Goal: Complete application form: Complete application form

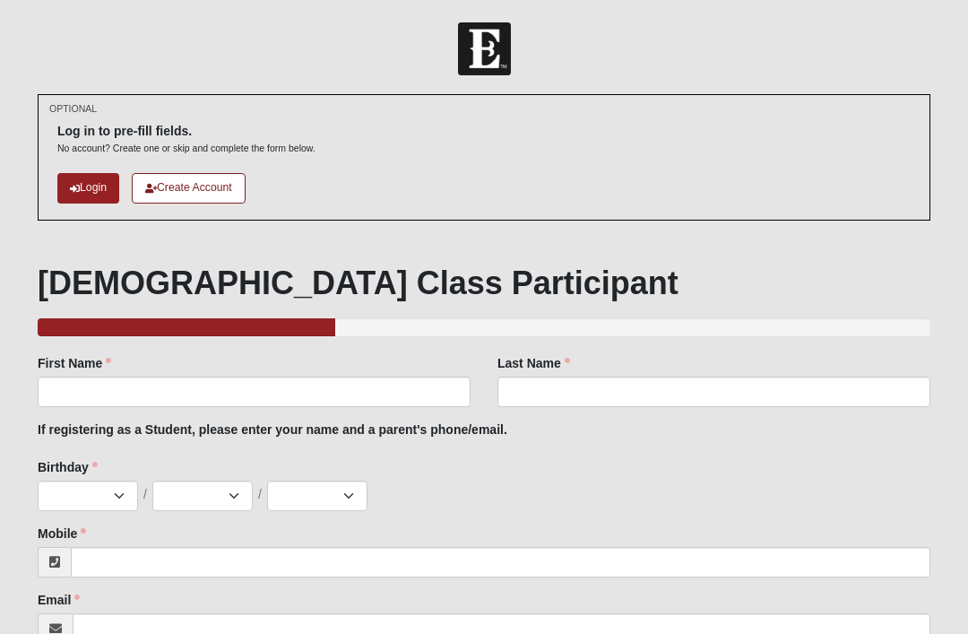
scroll to position [256, 0]
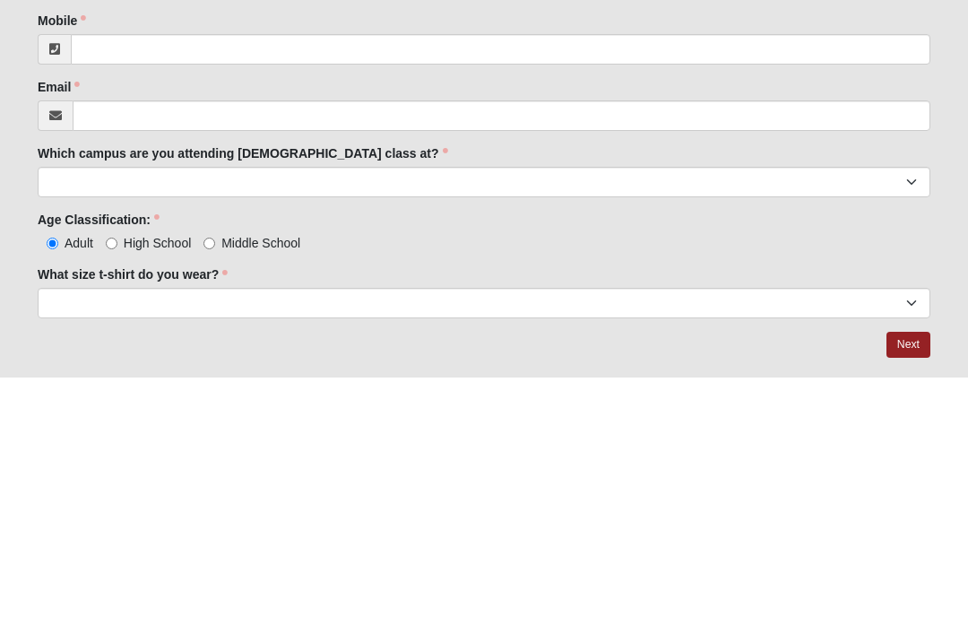
type input "[GEOGRAPHIC_DATA]"
click at [695, 115] on div "Last Name Last Name is required." at bounding box center [713, 124] width 433 height 53
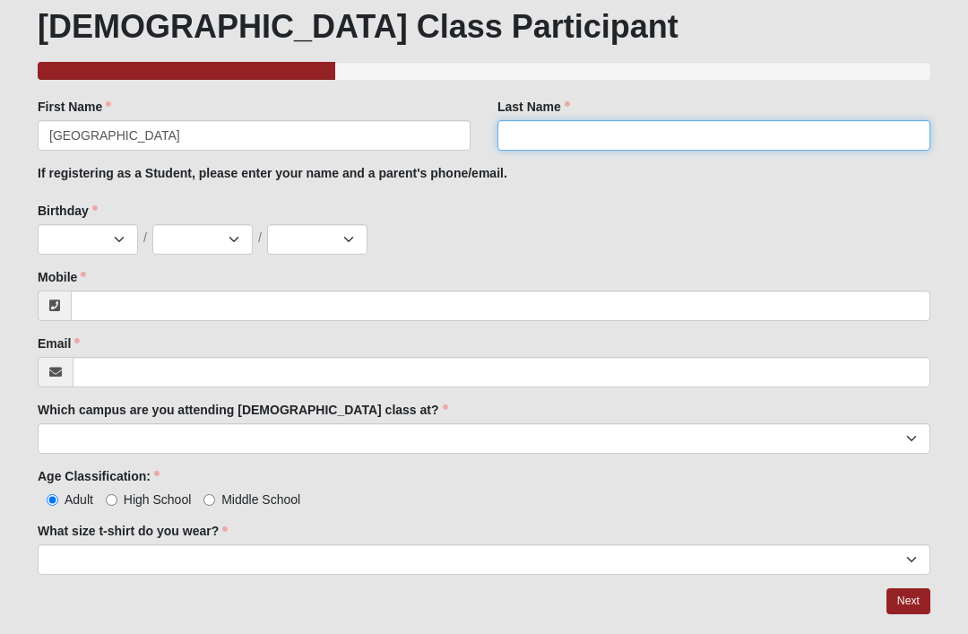
click at [662, 139] on input "Last Name" at bounding box center [713, 135] width 433 height 30
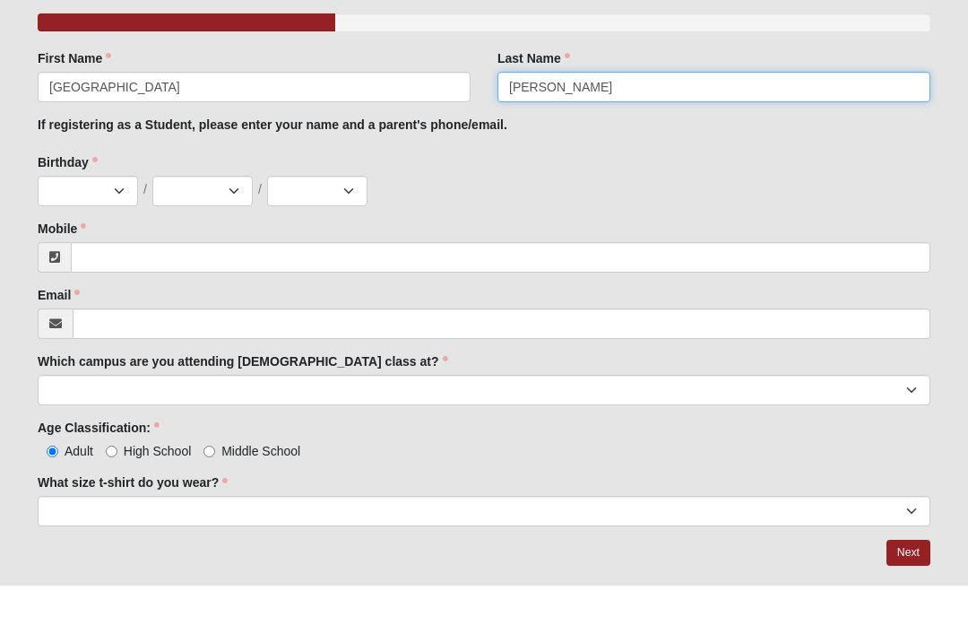
type input "Lunsford"
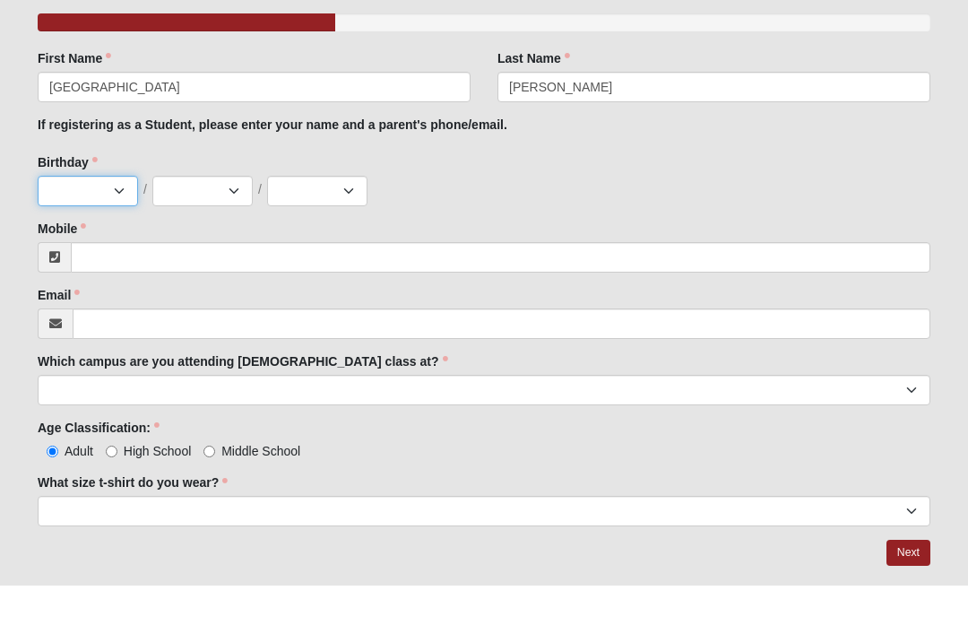
click at [122, 224] on select "Jan Feb Mar Apr May Jun [DATE] Aug Sep Oct Nov Dec" at bounding box center [88, 239] width 100 height 30
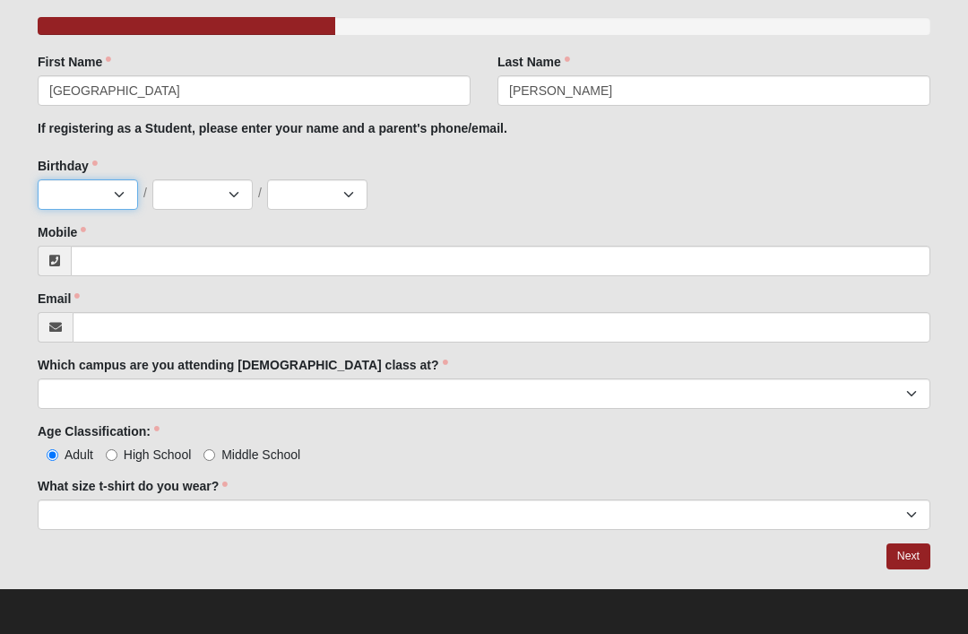
select select "5"
click at [227, 194] on select "1 2 3 4 5 6 7 8 9 10 11 12 13 14 15 16 17 18 19 20 21 22 23 24 25 26 27 28 29 3…" at bounding box center [202, 194] width 100 height 30
select select "3"
click at [346, 186] on select "2025 2024 2023 2022 2021 2020 2019 2018 2017 2016 2015 2014 2013 2012 2011 2010…" at bounding box center [317, 194] width 100 height 30
select select "2012"
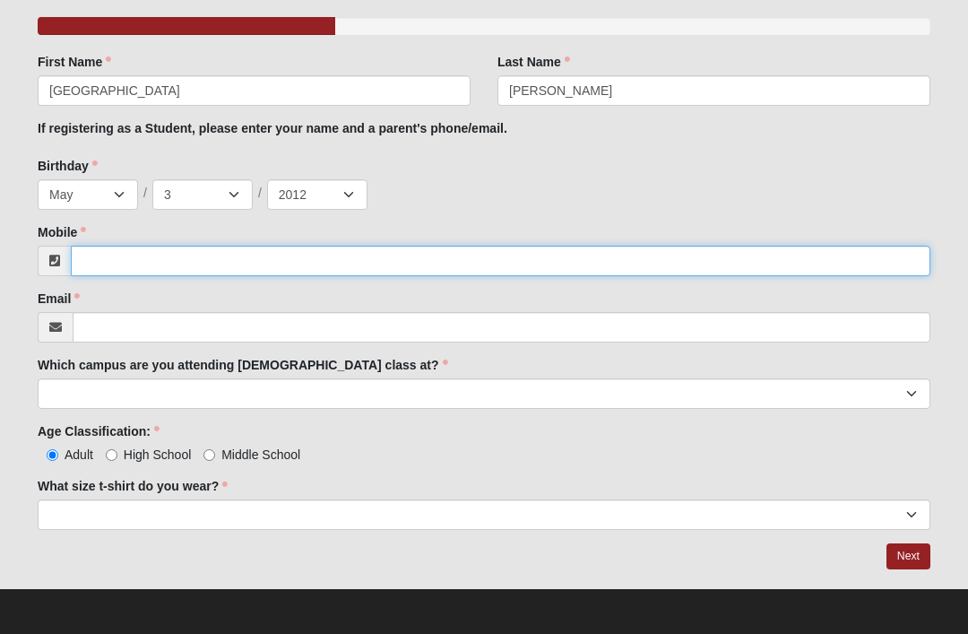
click at [751, 258] on input "Mobile" at bounding box center [500, 261] width 859 height 30
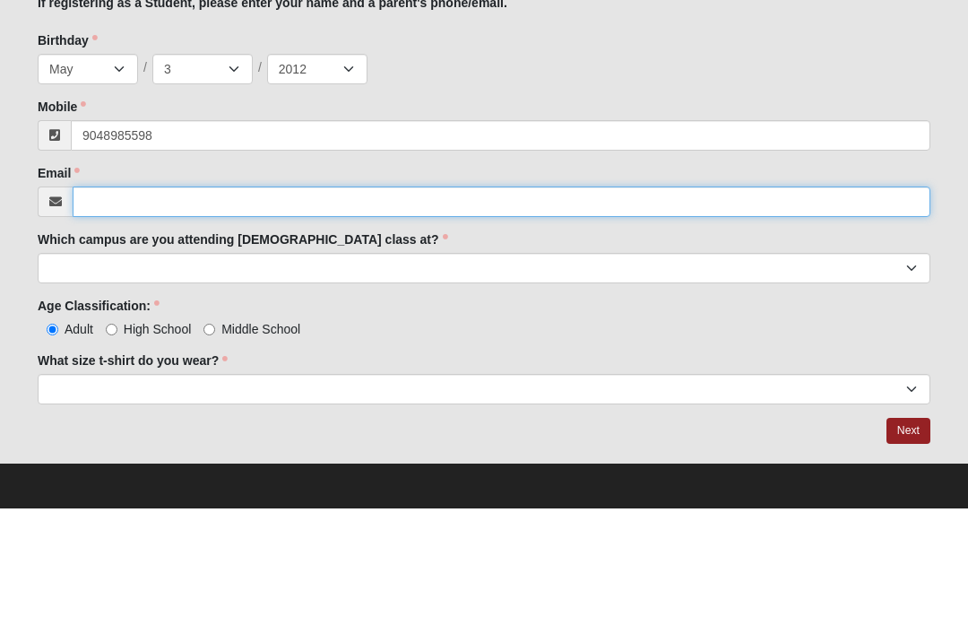
click at [588, 312] on input "Email" at bounding box center [502, 327] width 858 height 30
type input "(904) 898-5598"
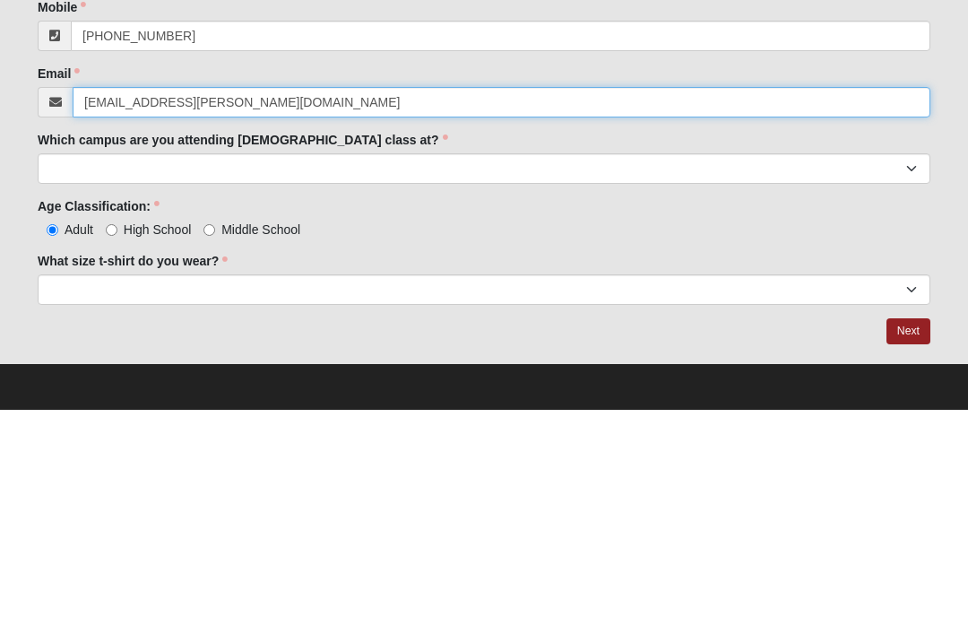
type input "madi.lunsford@outlook.com"
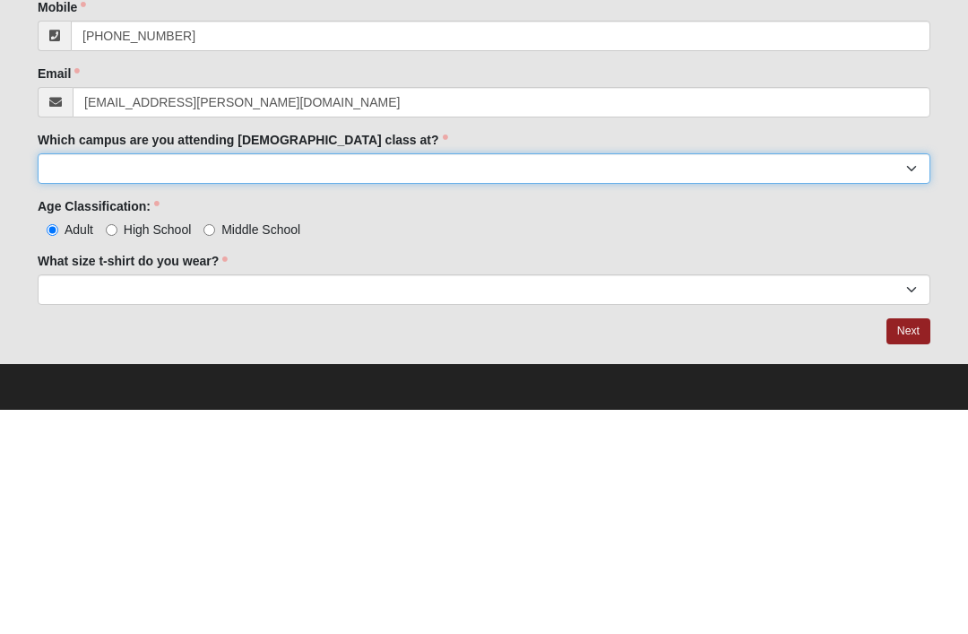
click at [483, 378] on select "Arlington Baymeadows Eleven22 Online [PERSON_NAME][GEOGRAPHIC_DATA] Jesup [GEOG…" at bounding box center [484, 393] width 893 height 30
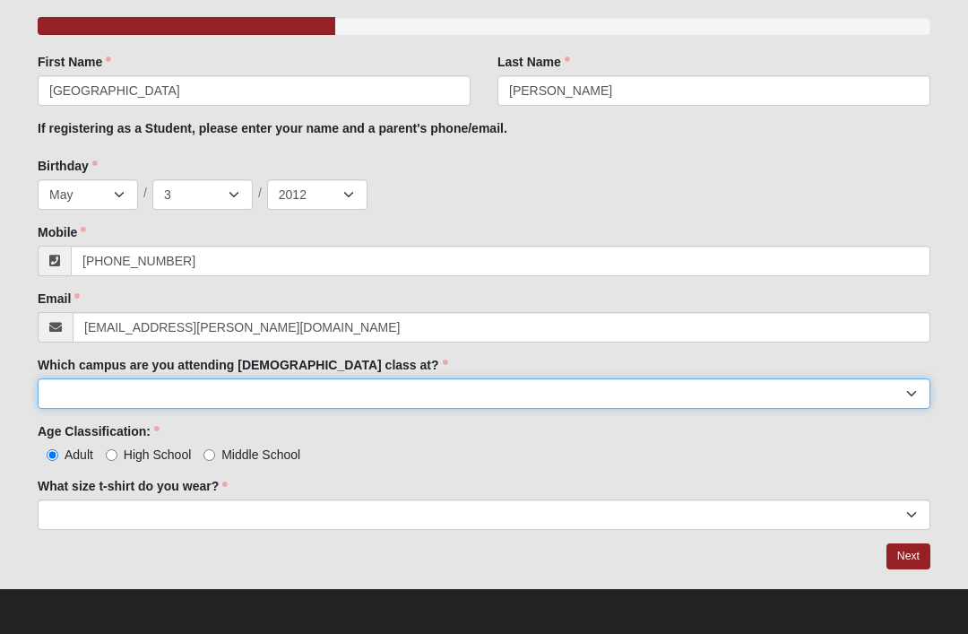
select select "15"
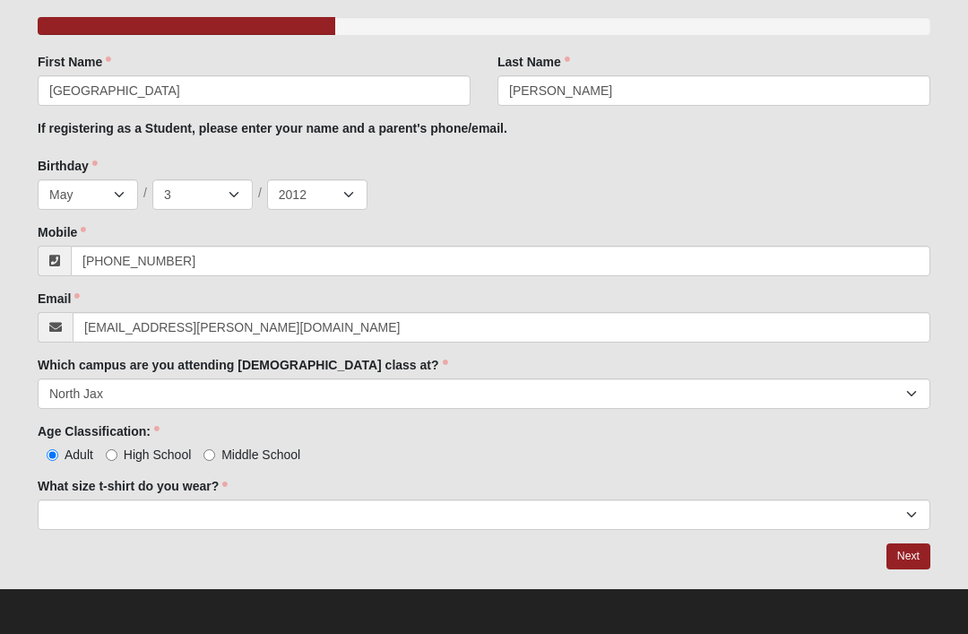
click at [207, 459] on input "Middle School" at bounding box center [209, 455] width 12 height 12
radio input "true"
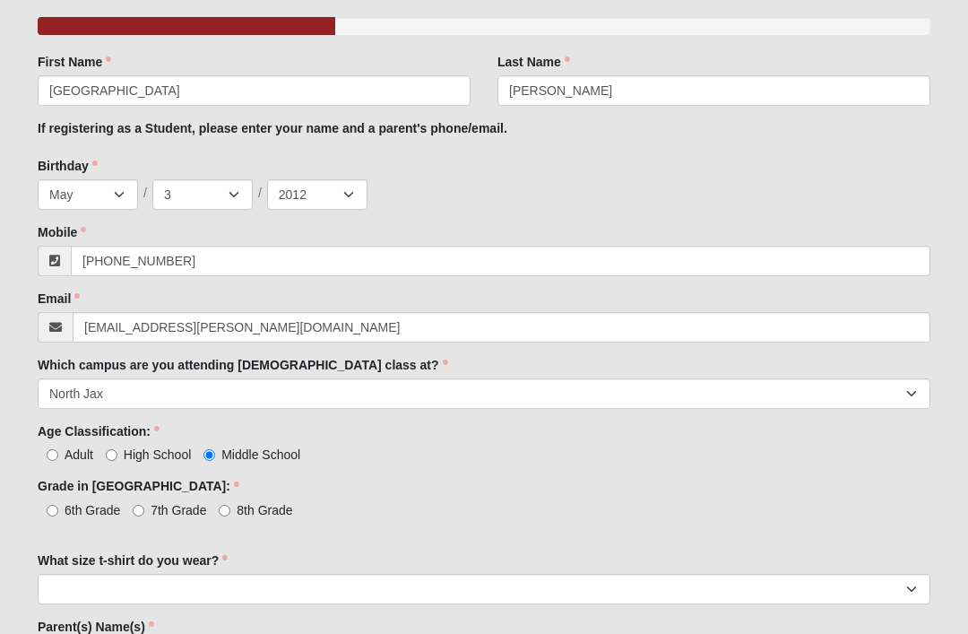
click at [227, 511] on input "8th Grade" at bounding box center [225, 511] width 12 height 12
radio input "true"
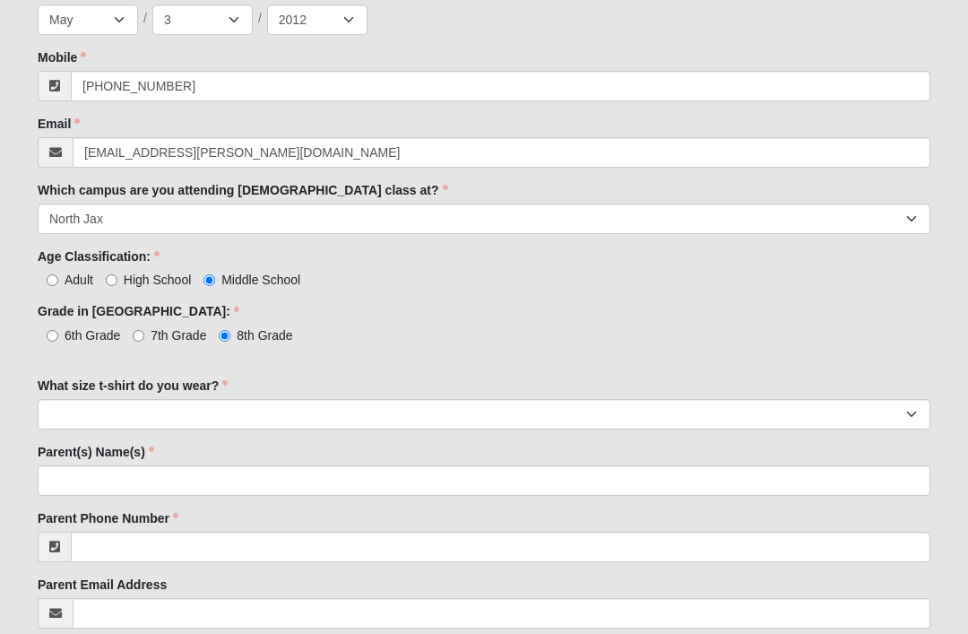
scroll to position [476, 0]
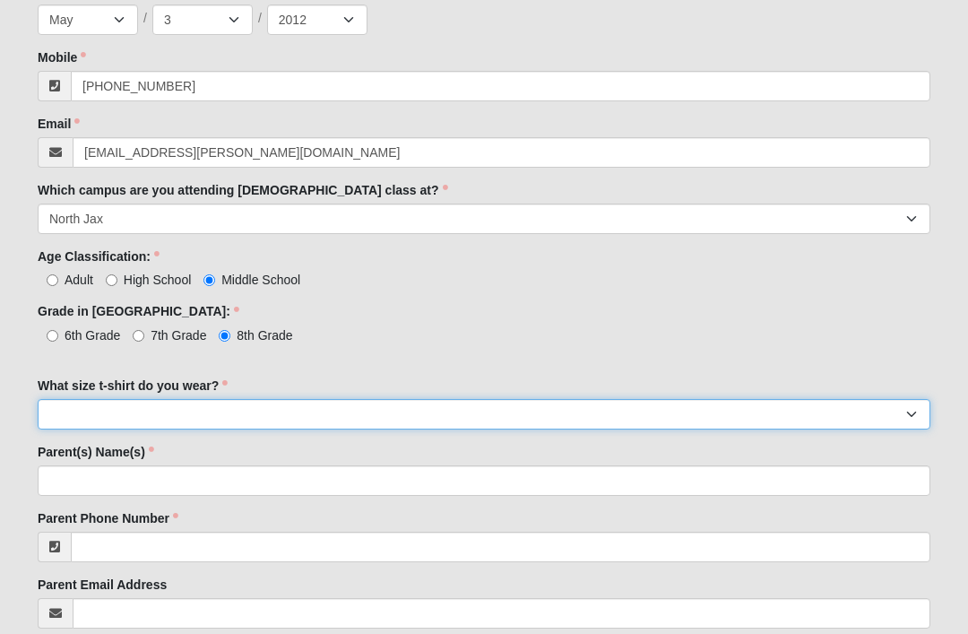
click at [274, 418] on select "Small Medium Large XL 2XL 3XL" at bounding box center [484, 414] width 893 height 30
click at [386, 420] on select "Small Medium Large XL 2XL 3XL" at bounding box center [484, 414] width 893 height 30
select select "Small"
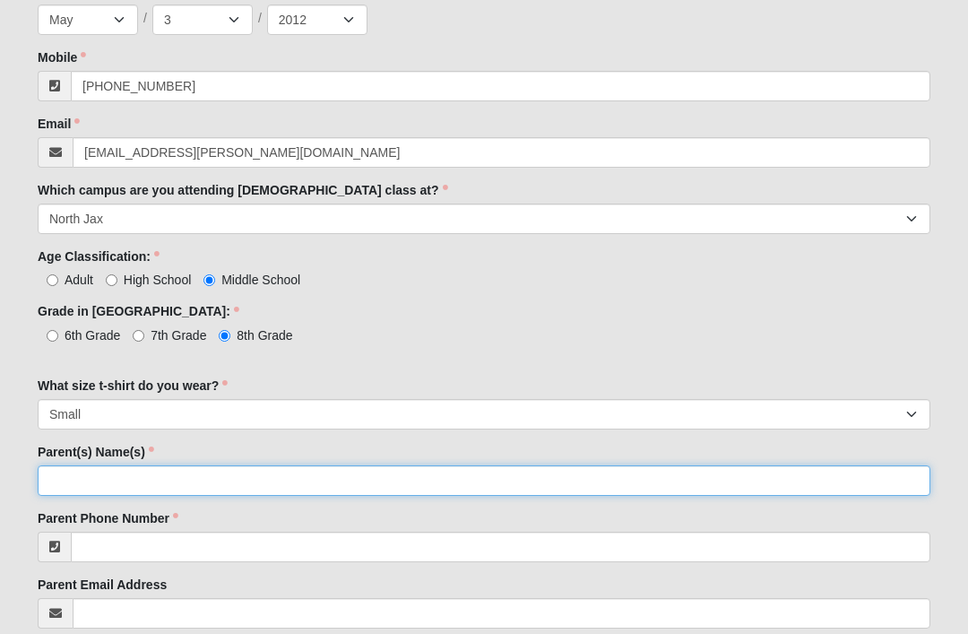
click at [403, 480] on input "Parent(s) Name(s)" at bounding box center [484, 480] width 893 height 30
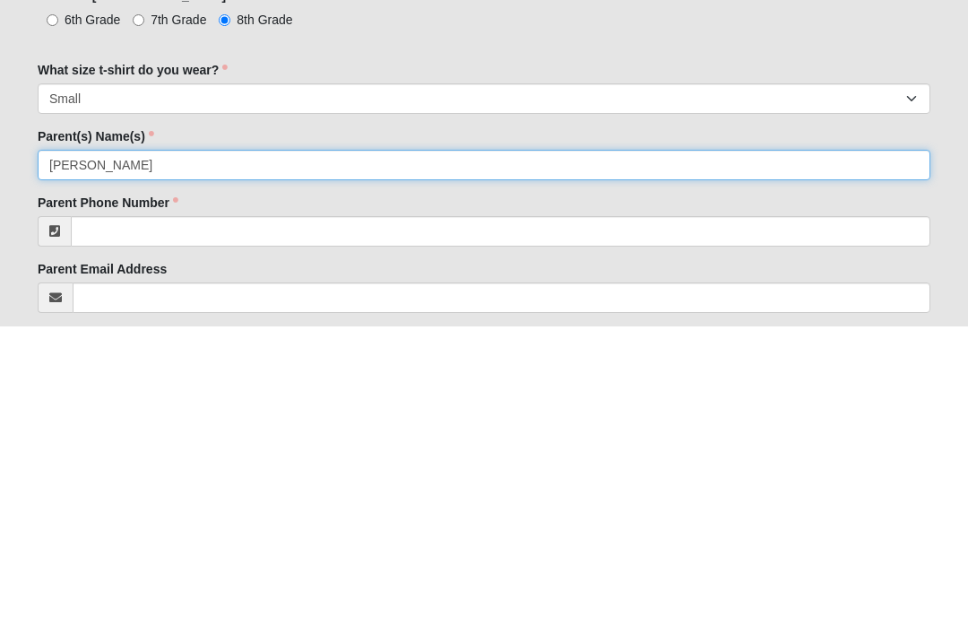
type input "Susan Lunsford"
click input "submit" at bounding box center [0, 0] width 0 height 0
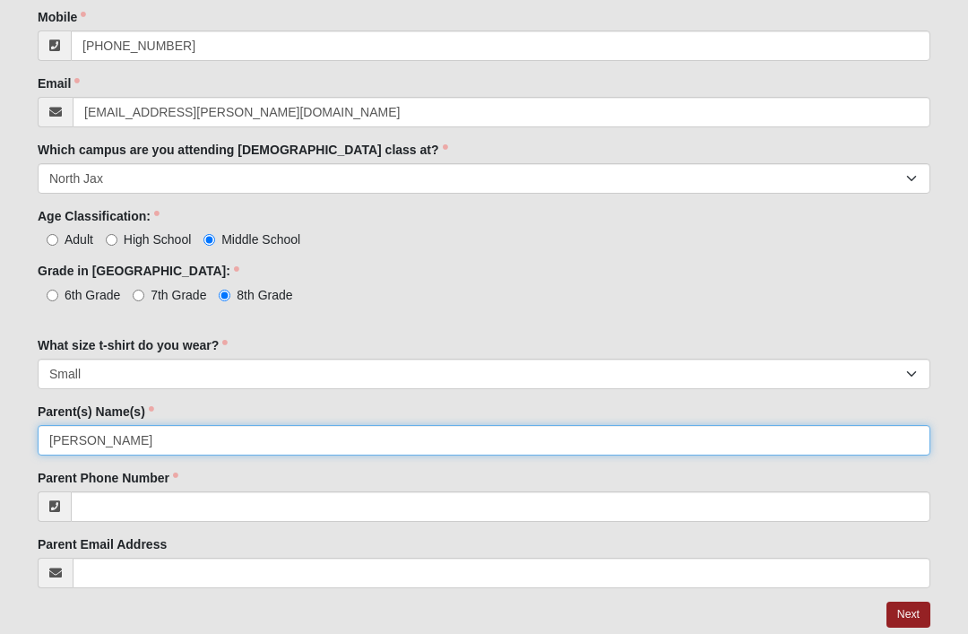
click at [435, 425] on input "Susan Lunsford" at bounding box center [484, 440] width 893 height 30
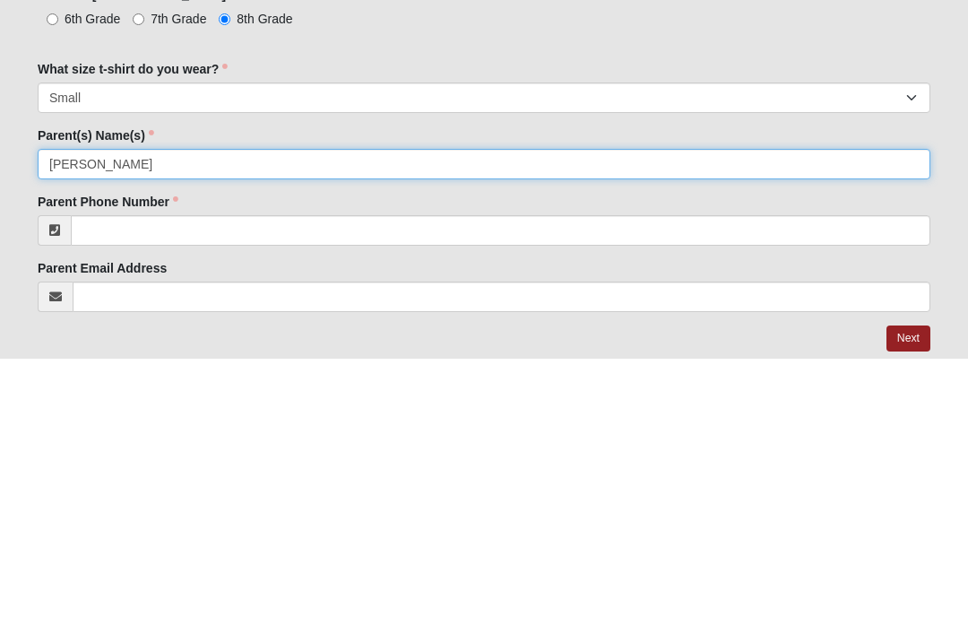
click at [399, 425] on input "Susan Lunsford" at bounding box center [484, 440] width 893 height 30
click at [307, 425] on input "Susan Lunsford" at bounding box center [484, 440] width 893 height 30
click at [290, 425] on input "Susan Lunsford" at bounding box center [484, 440] width 893 height 30
click at [185, 425] on input "Susan Lunsford Mark LUnsford" at bounding box center [484, 440] width 893 height 30
click at [190, 425] on input "Susan Lunsford Mark LUnsford" at bounding box center [484, 440] width 893 height 30
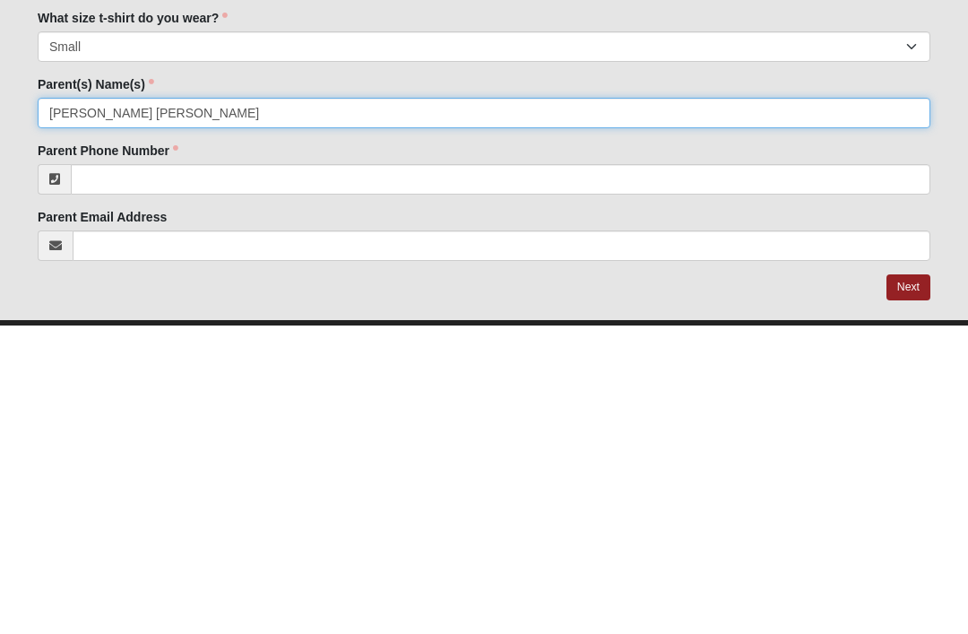
scroll to position [540, 0]
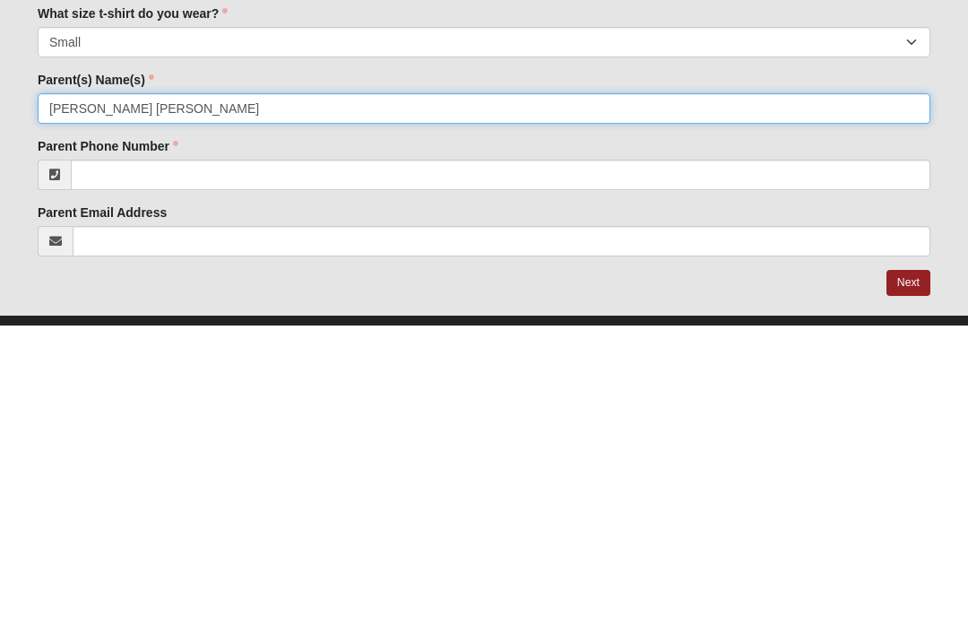
type input "Susan Lunsford Mark Lunsford"
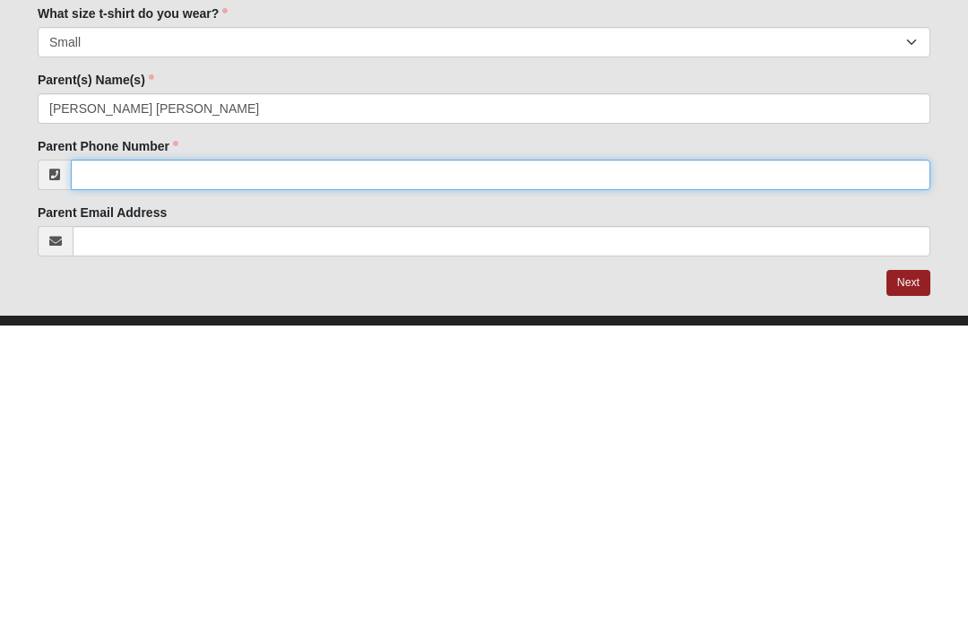
click at [436, 468] on input "Parent Phone Number" at bounding box center [500, 483] width 859 height 30
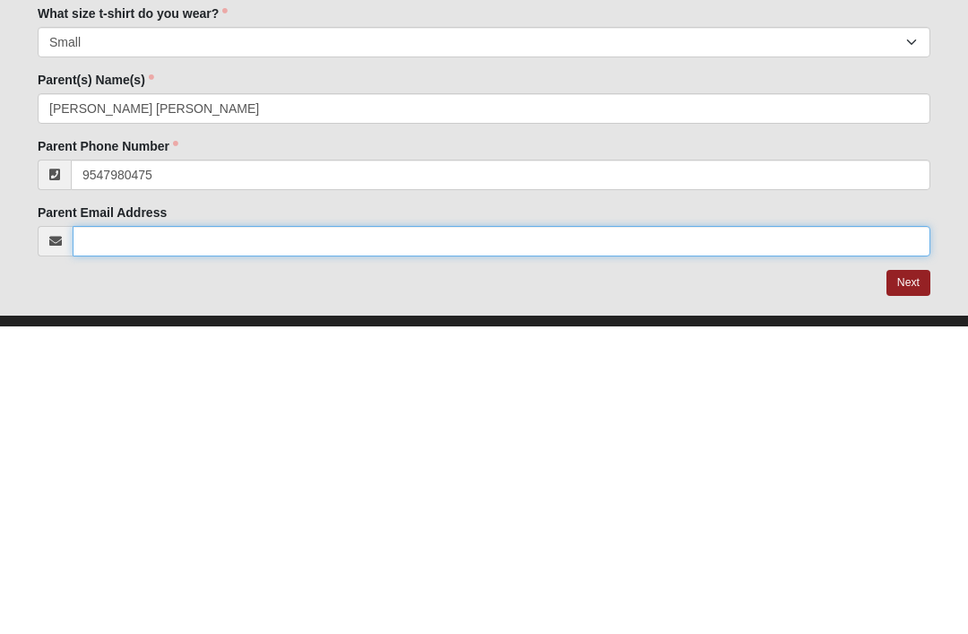
click at [348, 534] on input "Parent Email Address" at bounding box center [502, 549] width 858 height 30
type input "(954) 798-0475"
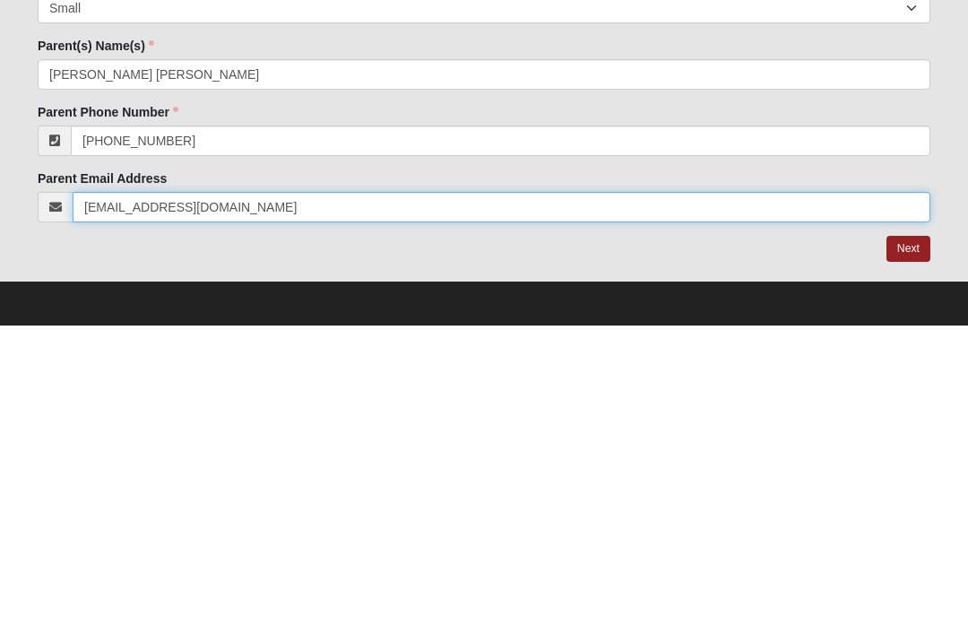
type input "susanwlunsford@hotmail.com"
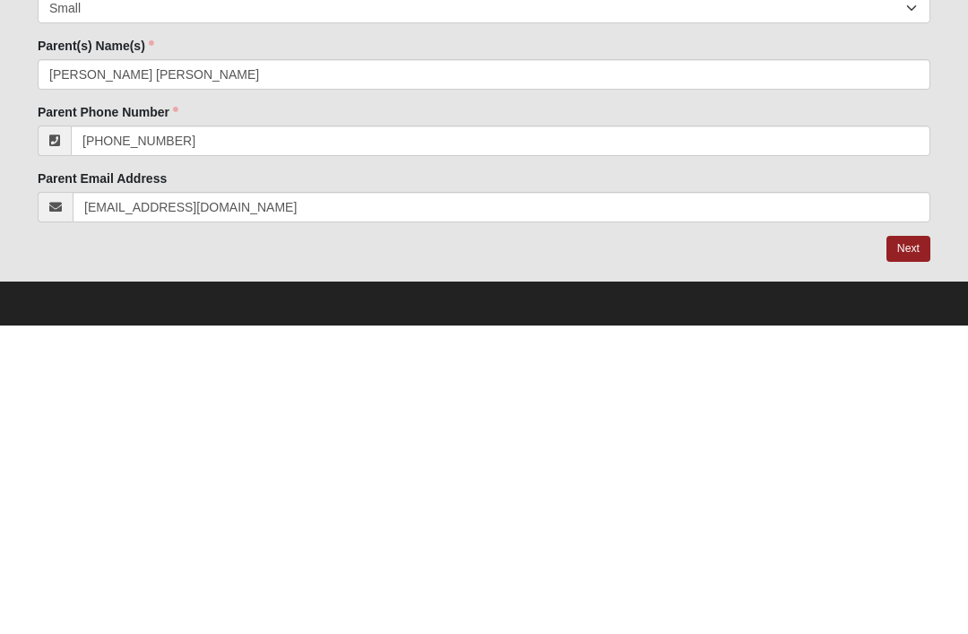
click at [904, 544] on link "Next" at bounding box center [908, 557] width 44 height 26
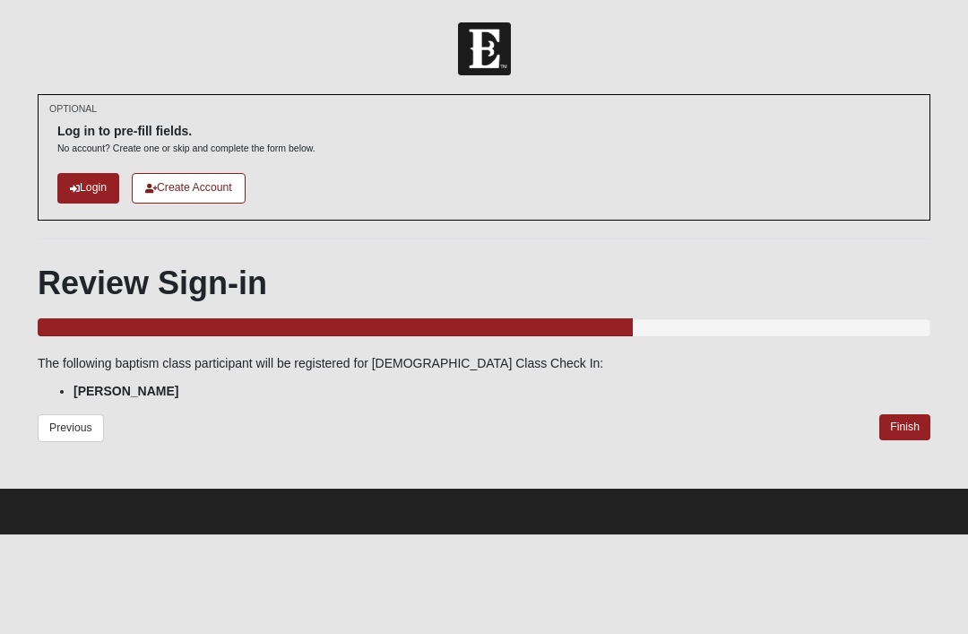
click at [900, 428] on link "Finish" at bounding box center [904, 427] width 51 height 26
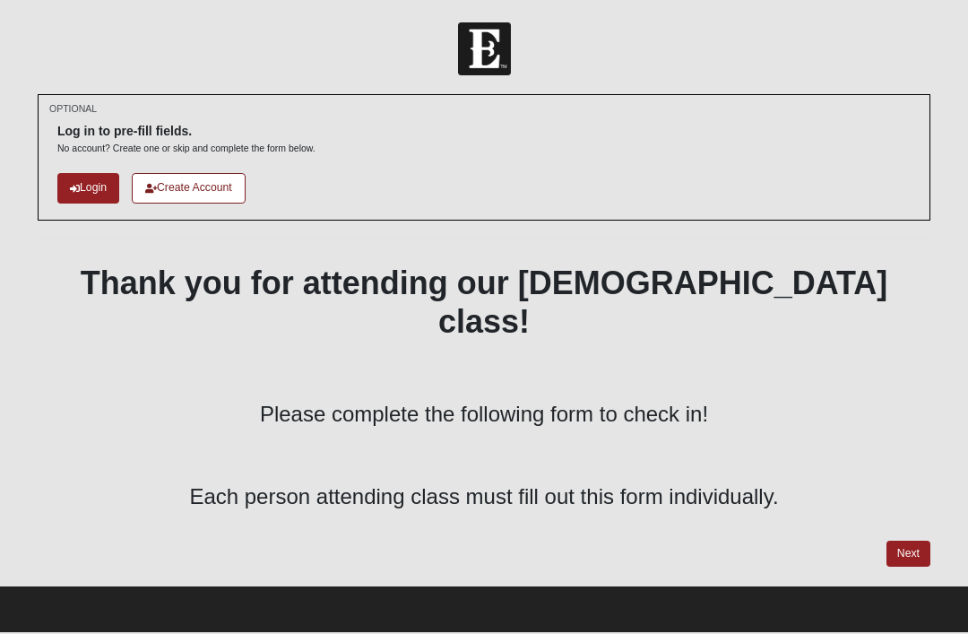
click at [902, 540] on link "Next" at bounding box center [908, 553] width 44 height 26
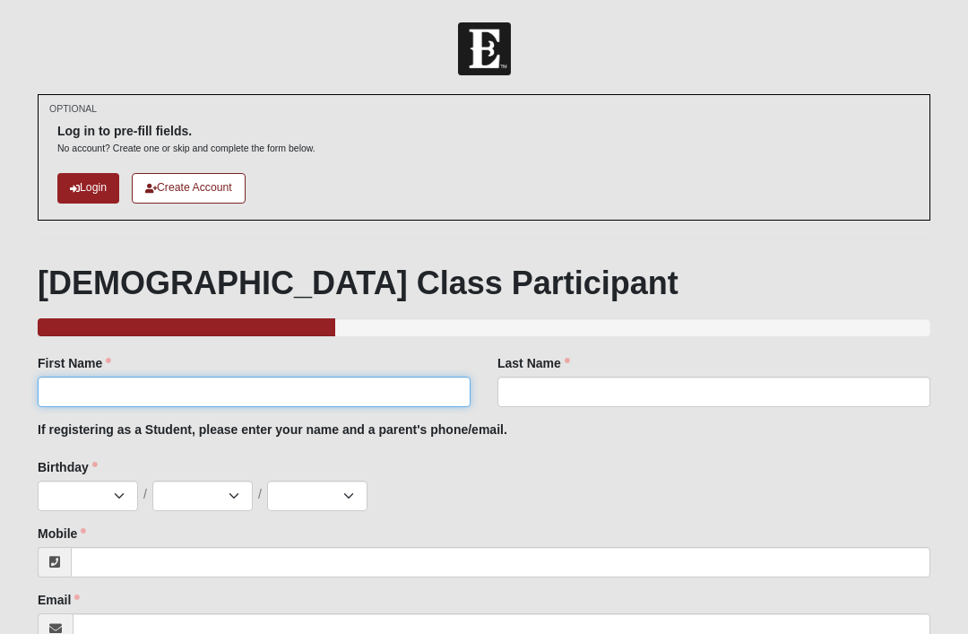
click at [298, 392] on input "First Name" at bounding box center [254, 391] width 433 height 30
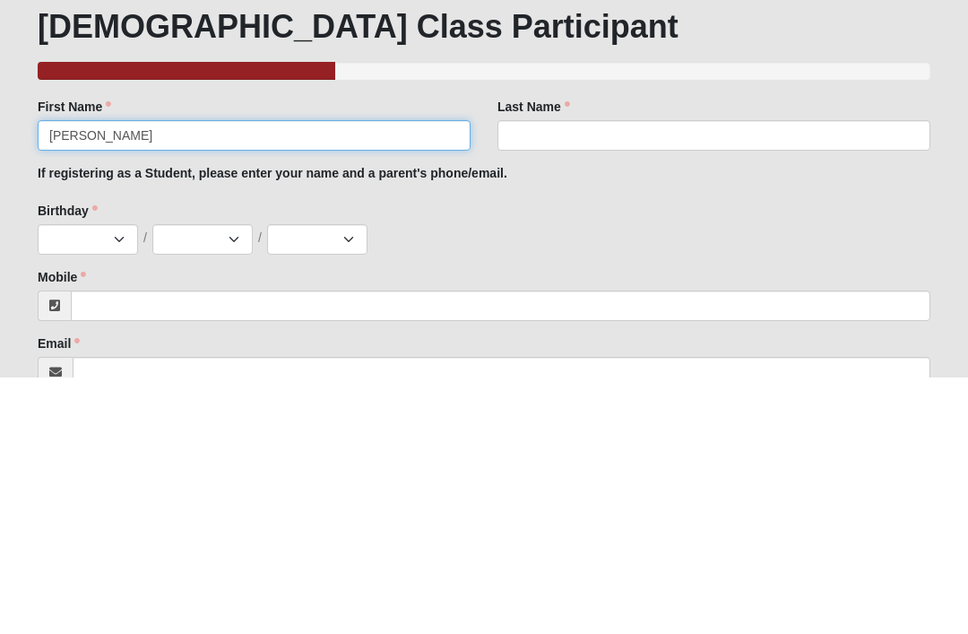
type input "[PERSON_NAME]"
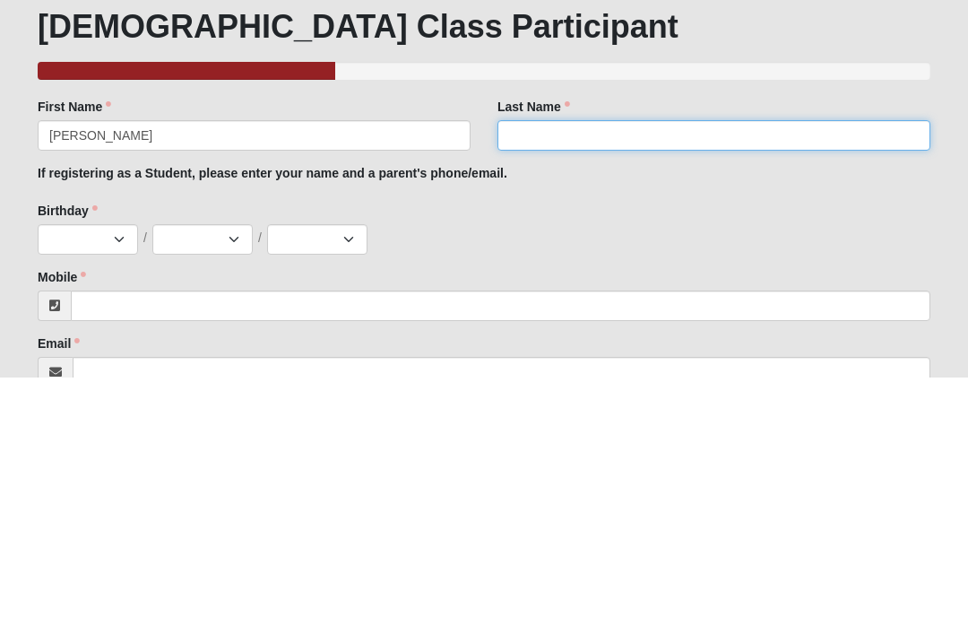
click at [633, 376] on input "Last Name" at bounding box center [713, 391] width 433 height 30
type input "[PERSON_NAME]"
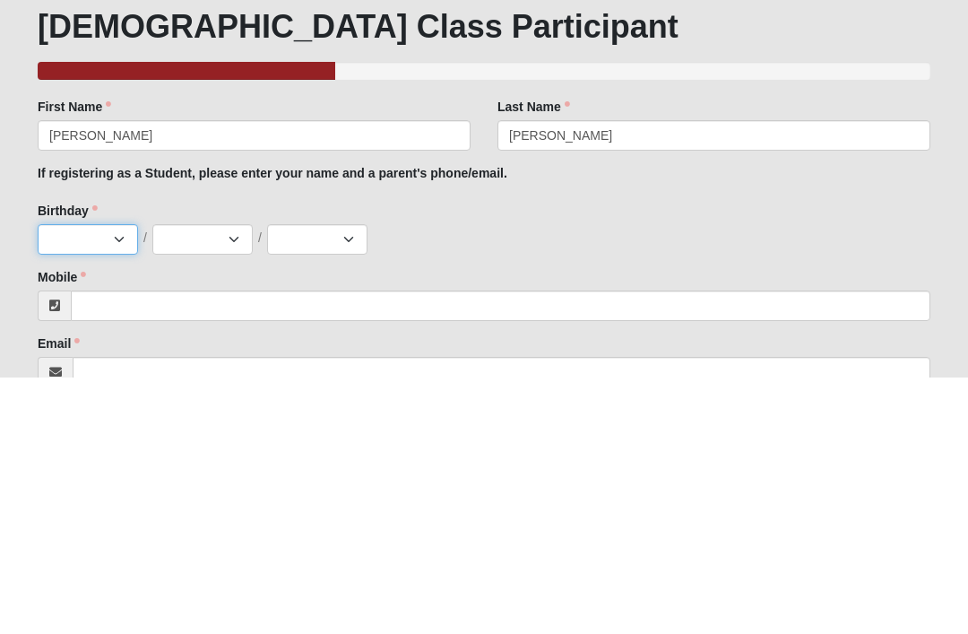
click at [117, 480] on select "Jan Feb Mar Apr May Jun [DATE] Aug Sep Oct Nov Dec" at bounding box center [88, 495] width 100 height 30
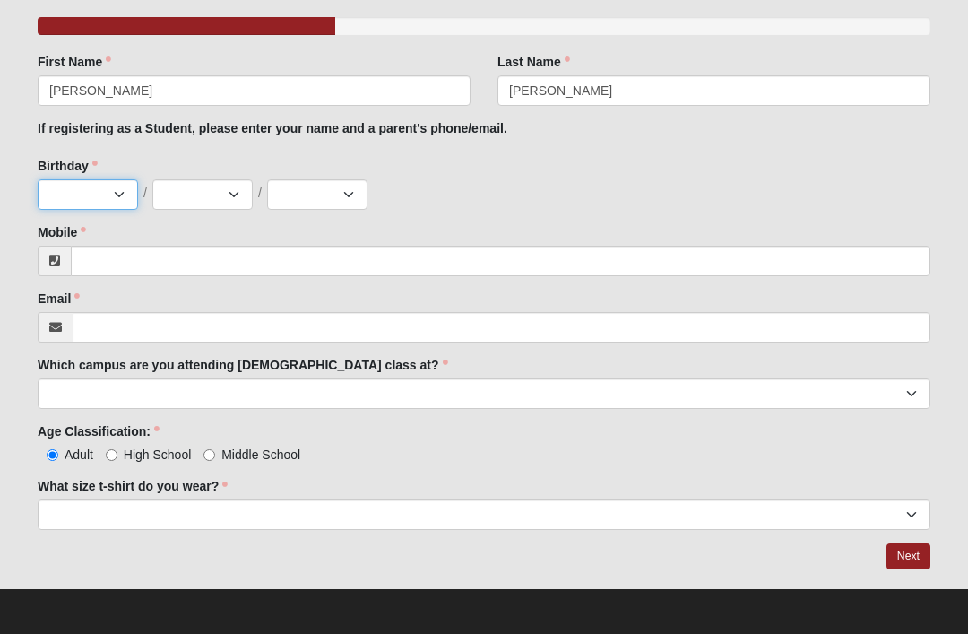
select select "1"
click at [241, 193] on select "1 2 3 4 5 6 7 8 9 10 11 12 13 14 15 16 17 18 19 20 21 22 23 24 25 26 27 28 29 3…" at bounding box center [202, 194] width 100 height 30
select select "18"
click at [351, 197] on select "2025 2024 2023 2022 2021 2020 2019 2018 2017 2016 2015 2014 2013 2012 2011 2010…" at bounding box center [317, 194] width 100 height 30
select select "1980"
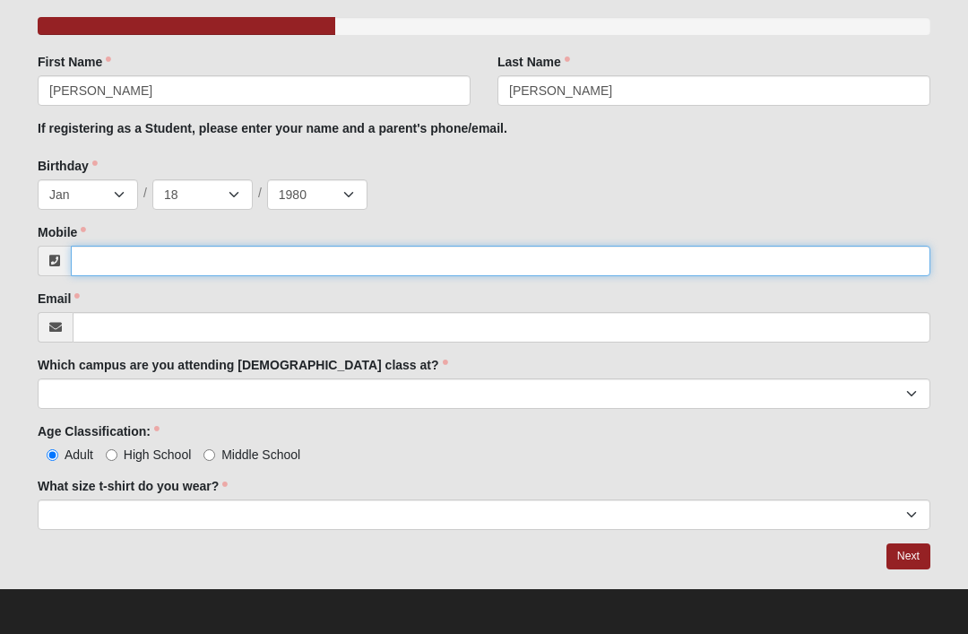
click at [337, 272] on input "Mobile" at bounding box center [500, 261] width 859 height 30
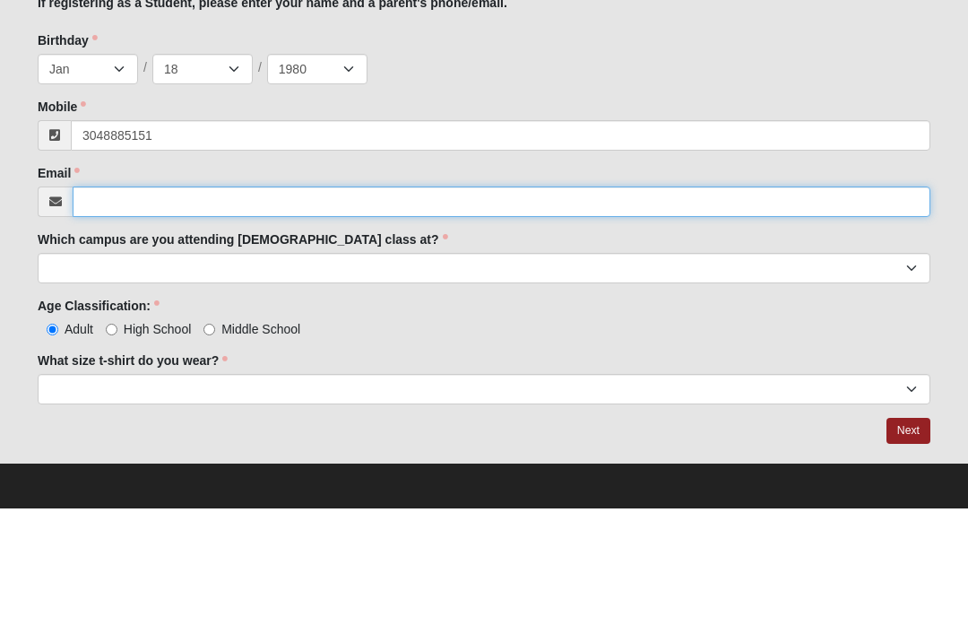
click at [376, 312] on input "Email" at bounding box center [502, 327] width 858 height 30
type input "[PHONE_NUMBER]"
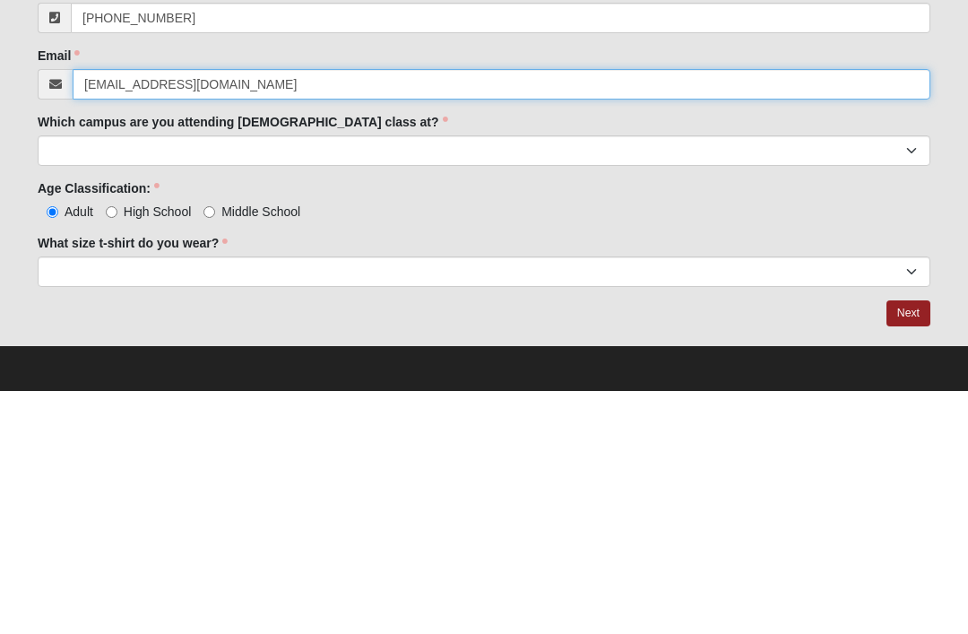
type input "[EMAIL_ADDRESS][DOMAIN_NAME]"
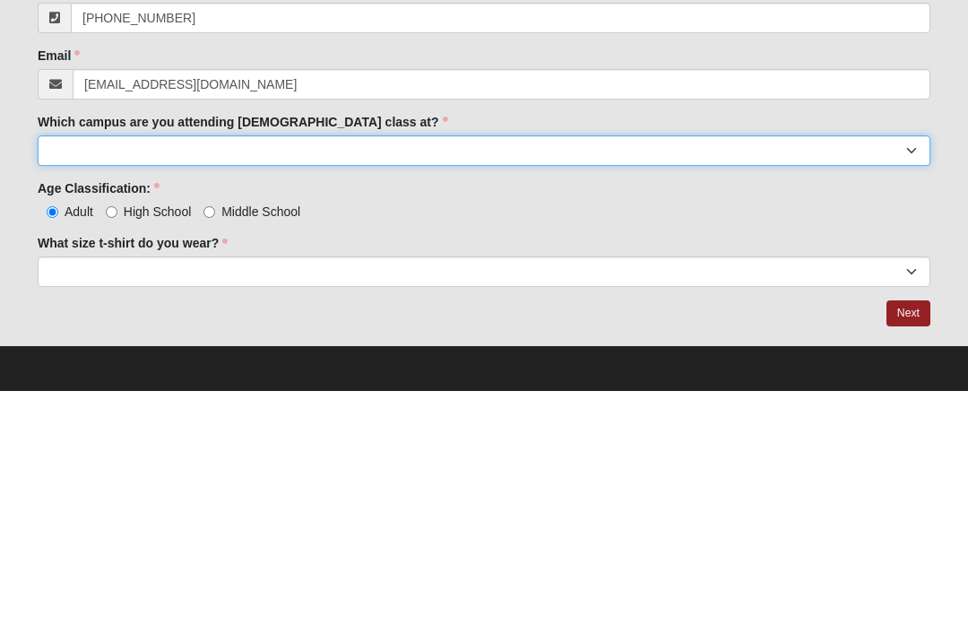
click at [350, 378] on select "Arlington Baymeadows Eleven22 Online [PERSON_NAME][GEOGRAPHIC_DATA] Jesup [GEOG…" at bounding box center [484, 393] width 893 height 30
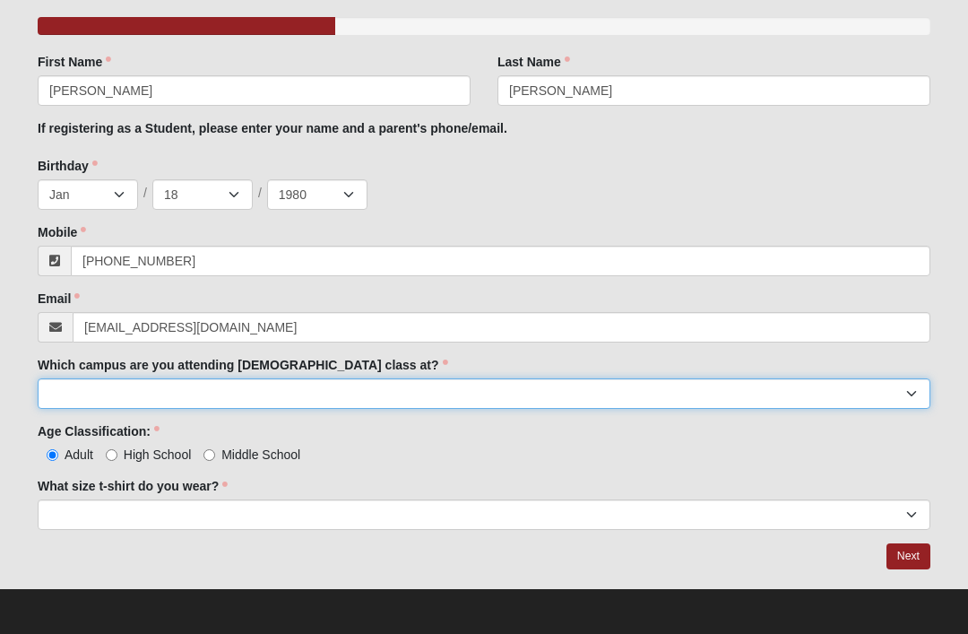
select select "15"
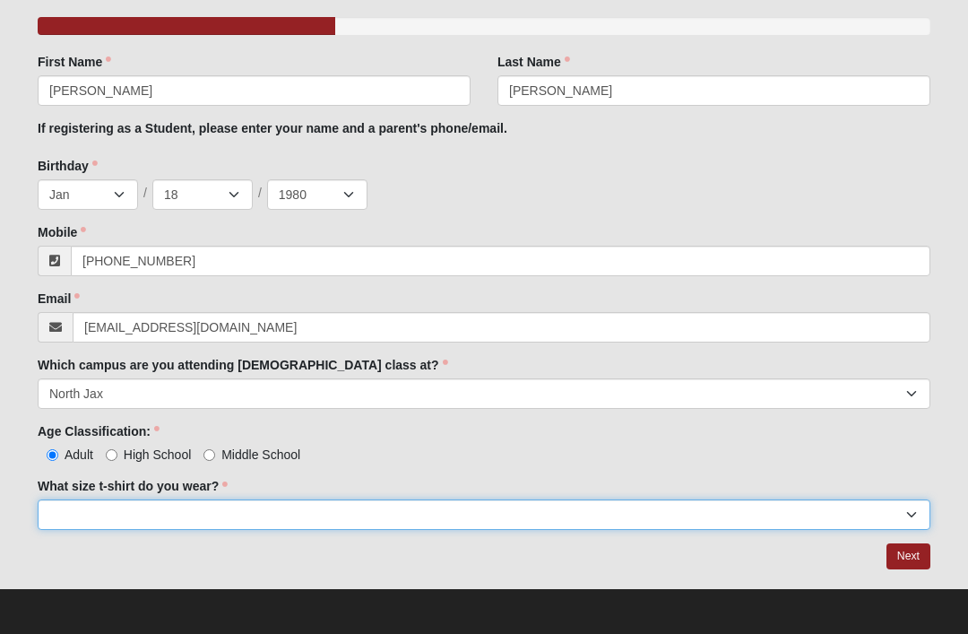
click at [627, 509] on select "Small Medium Large XL 2XL 3XL" at bounding box center [484, 514] width 893 height 30
select select "Large"
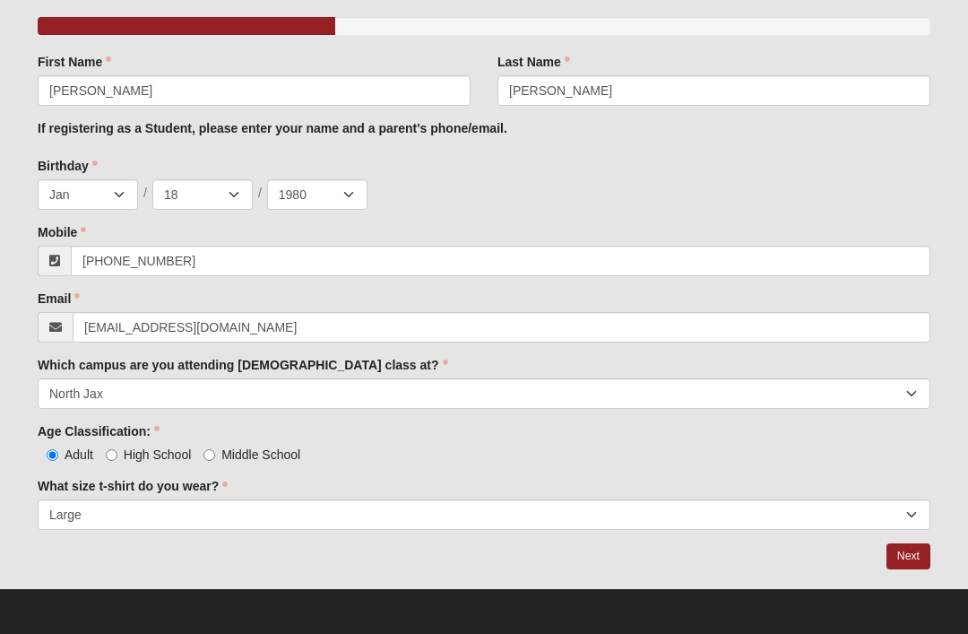
click at [907, 556] on link "Next" at bounding box center [908, 556] width 44 height 26
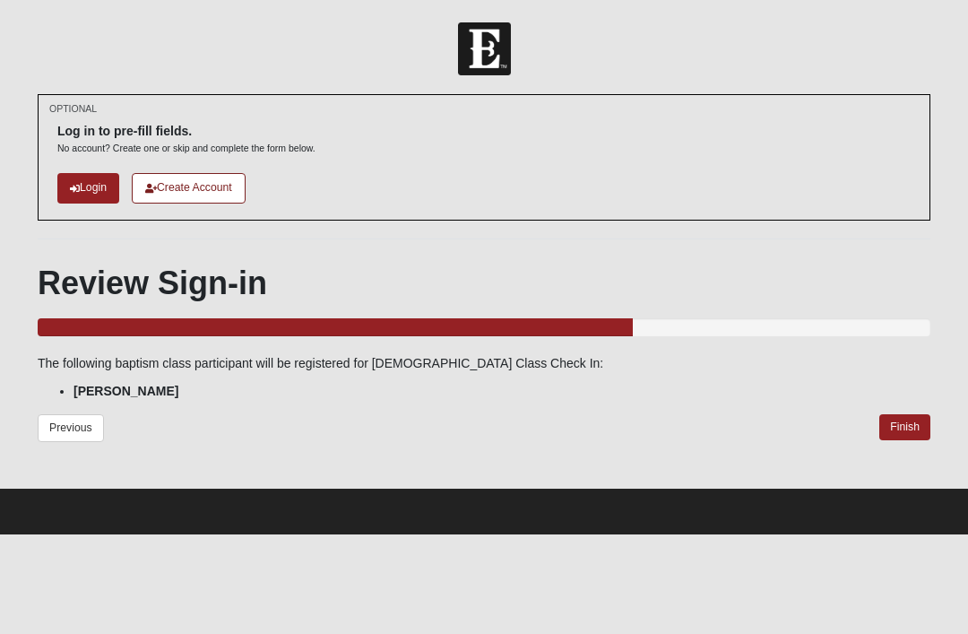
click at [902, 428] on link "Finish" at bounding box center [904, 427] width 51 height 26
